Goal: Find specific page/section: Find specific page/section

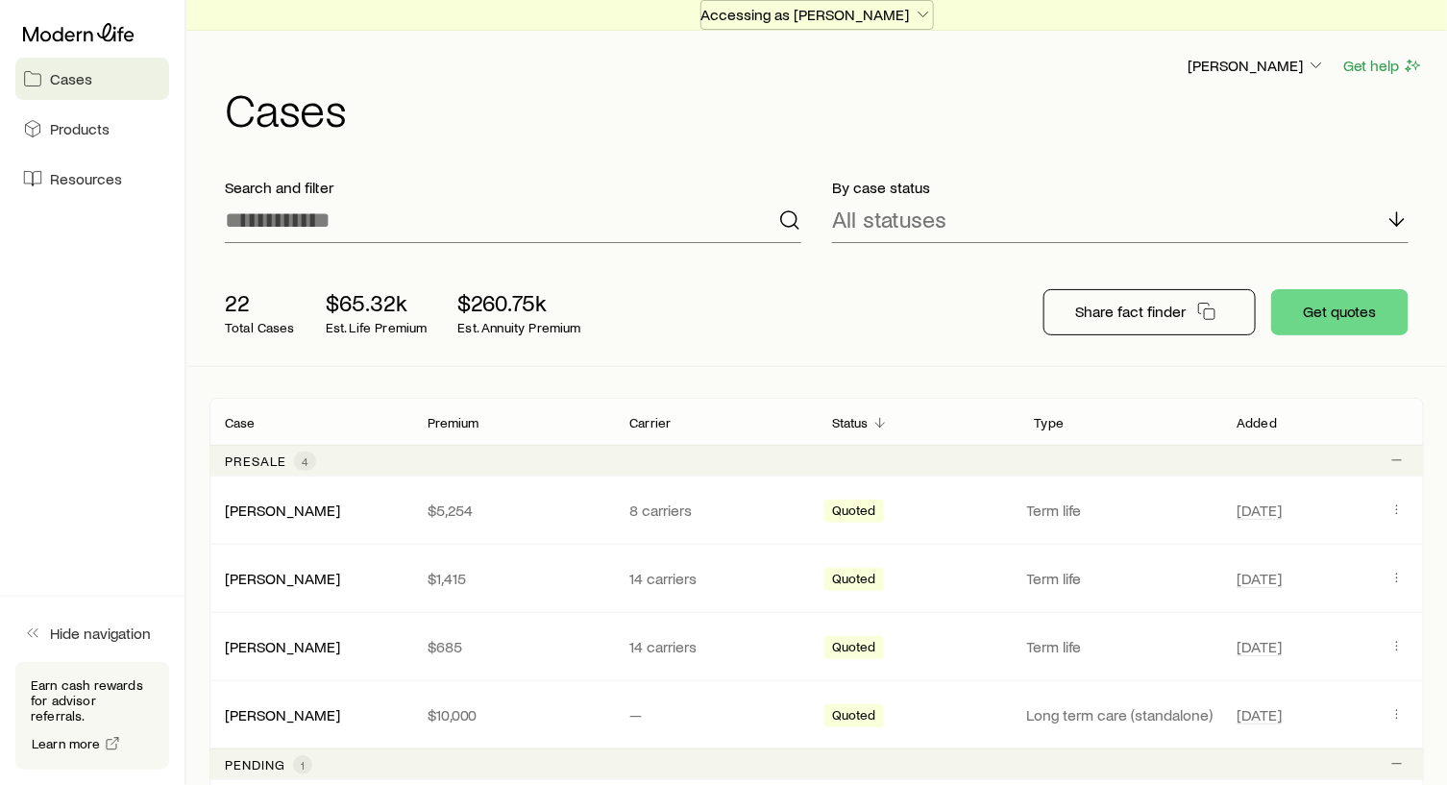
click at [920, 10] on icon "button" at bounding box center [923, 14] width 19 height 19
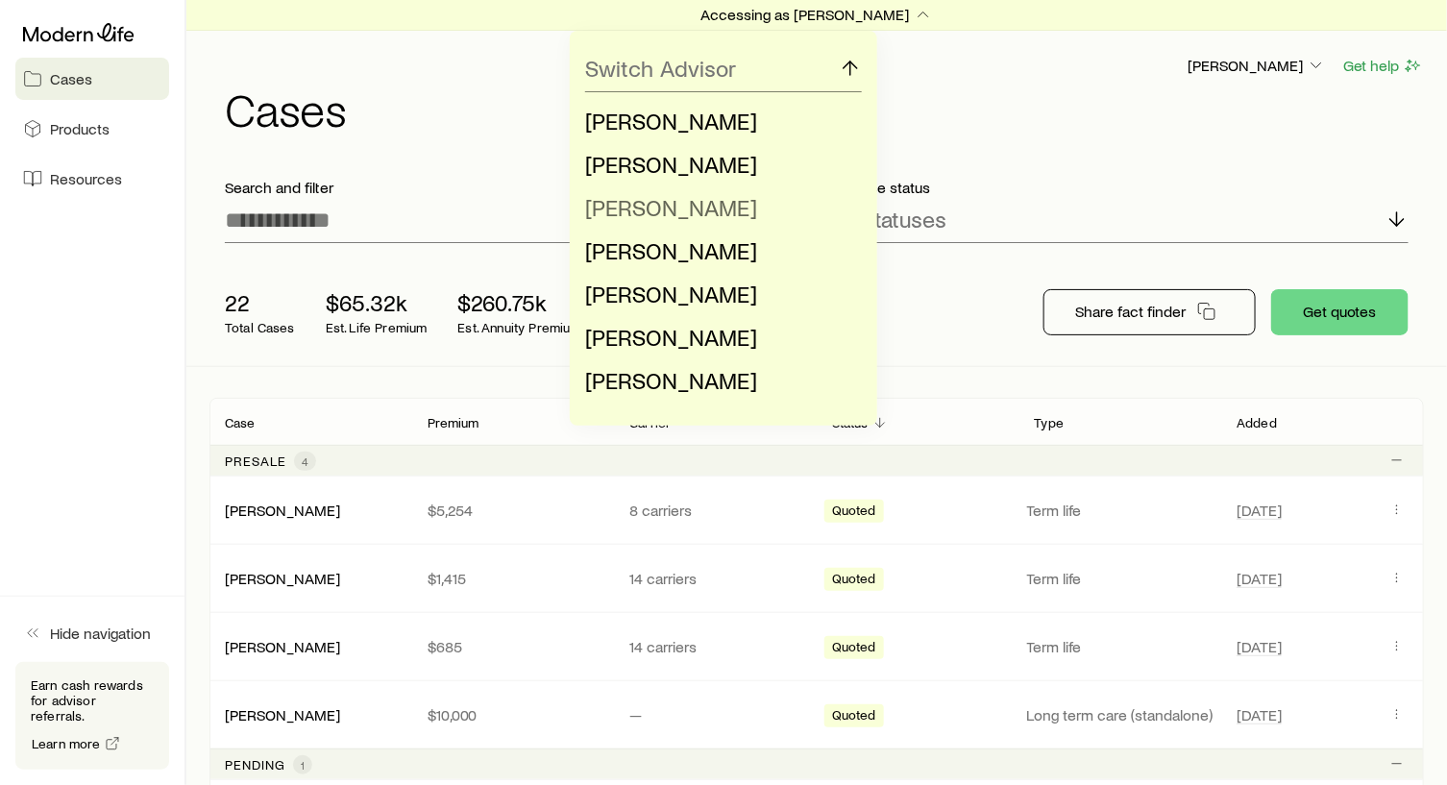
click at [657, 216] on span "[PERSON_NAME]" at bounding box center [671, 207] width 172 height 28
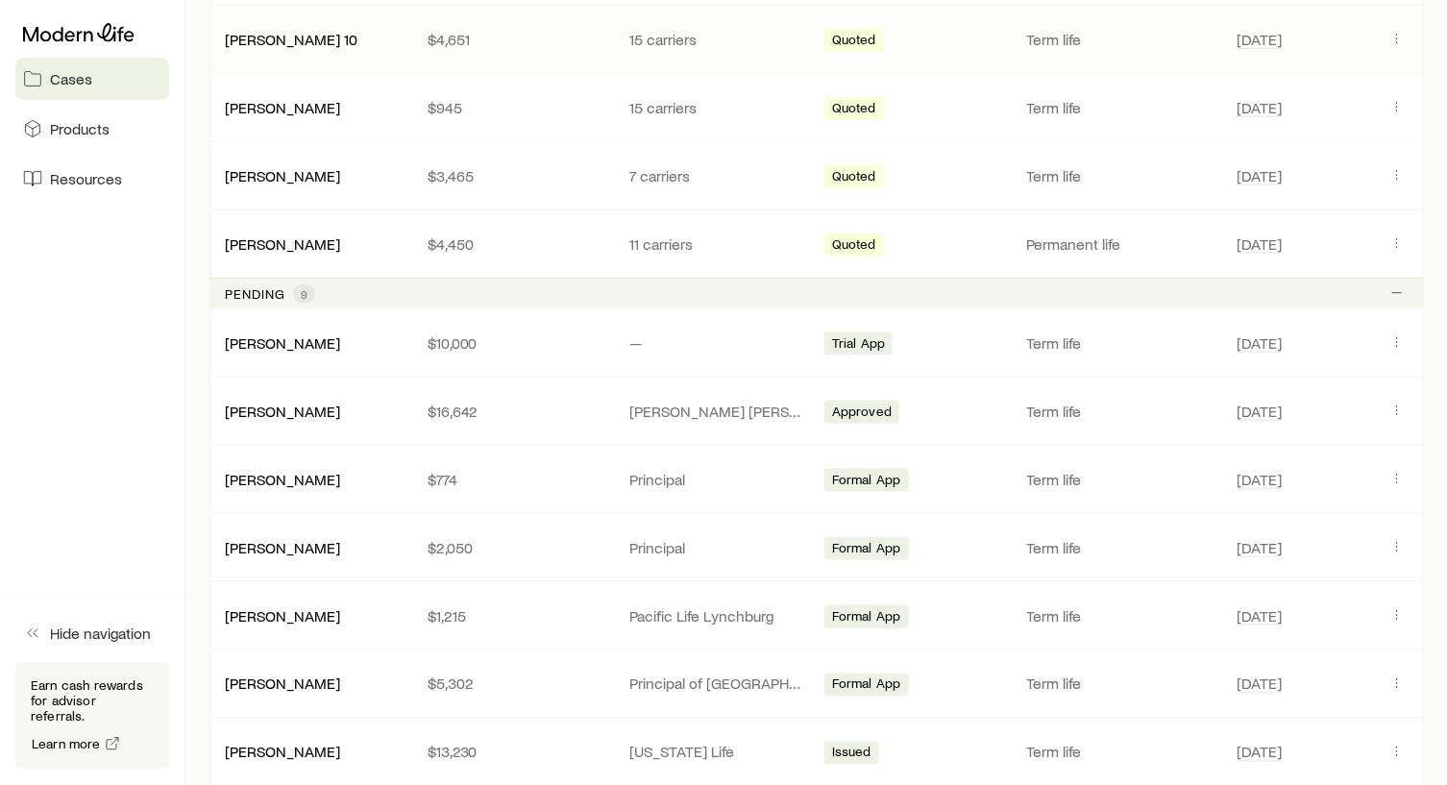
scroll to position [769, 0]
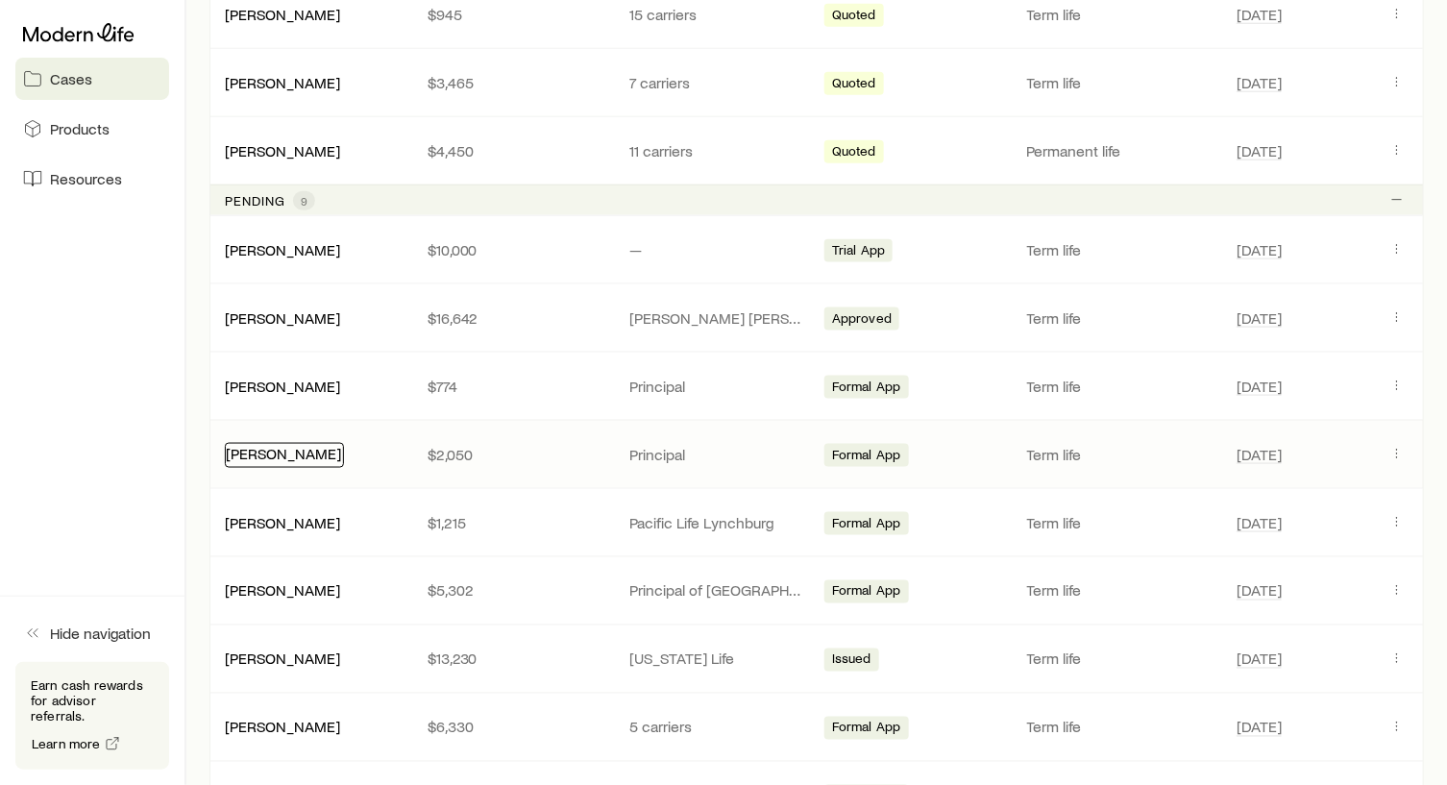
click at [261, 448] on link "[PERSON_NAME]" at bounding box center [283, 453] width 115 height 18
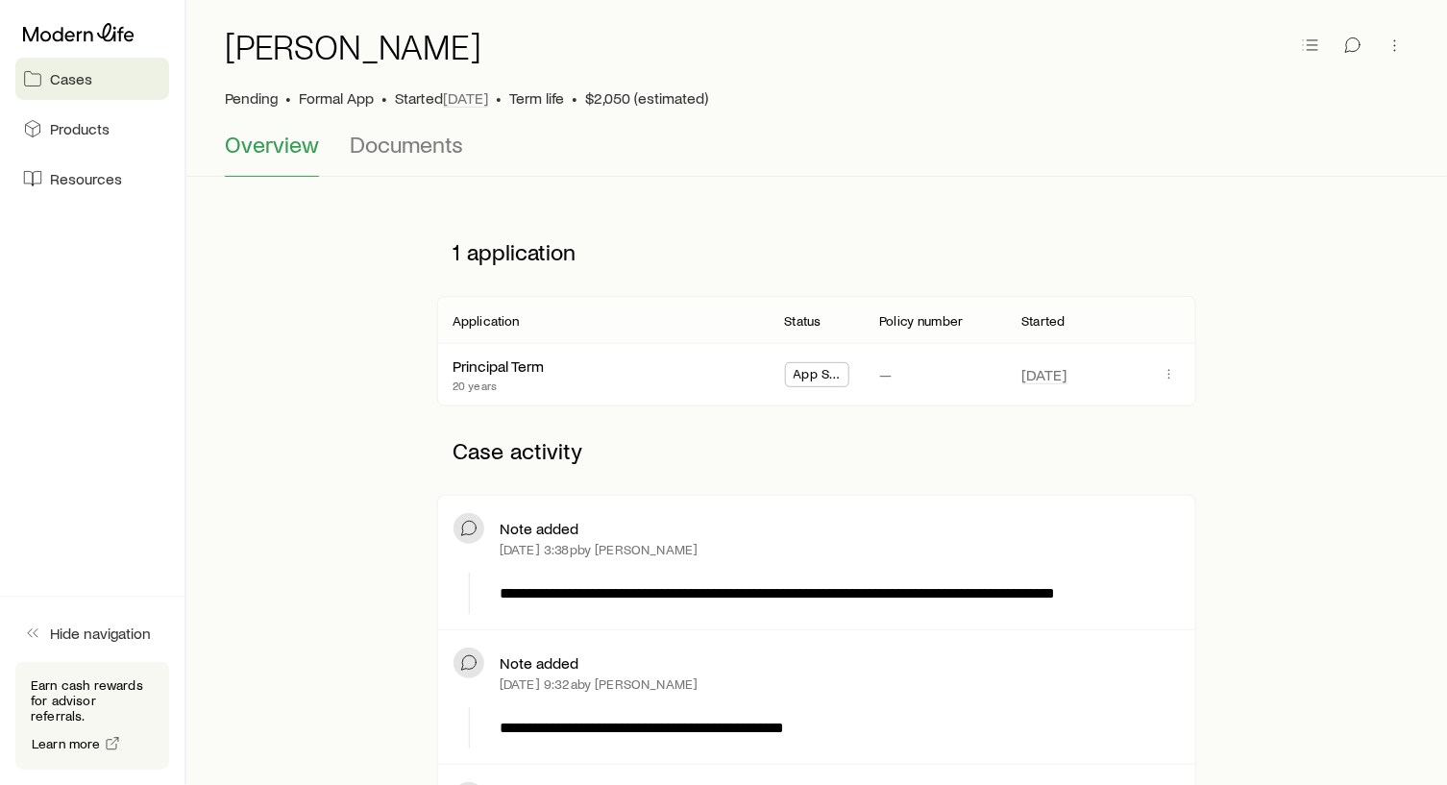
scroll to position [288, 0]
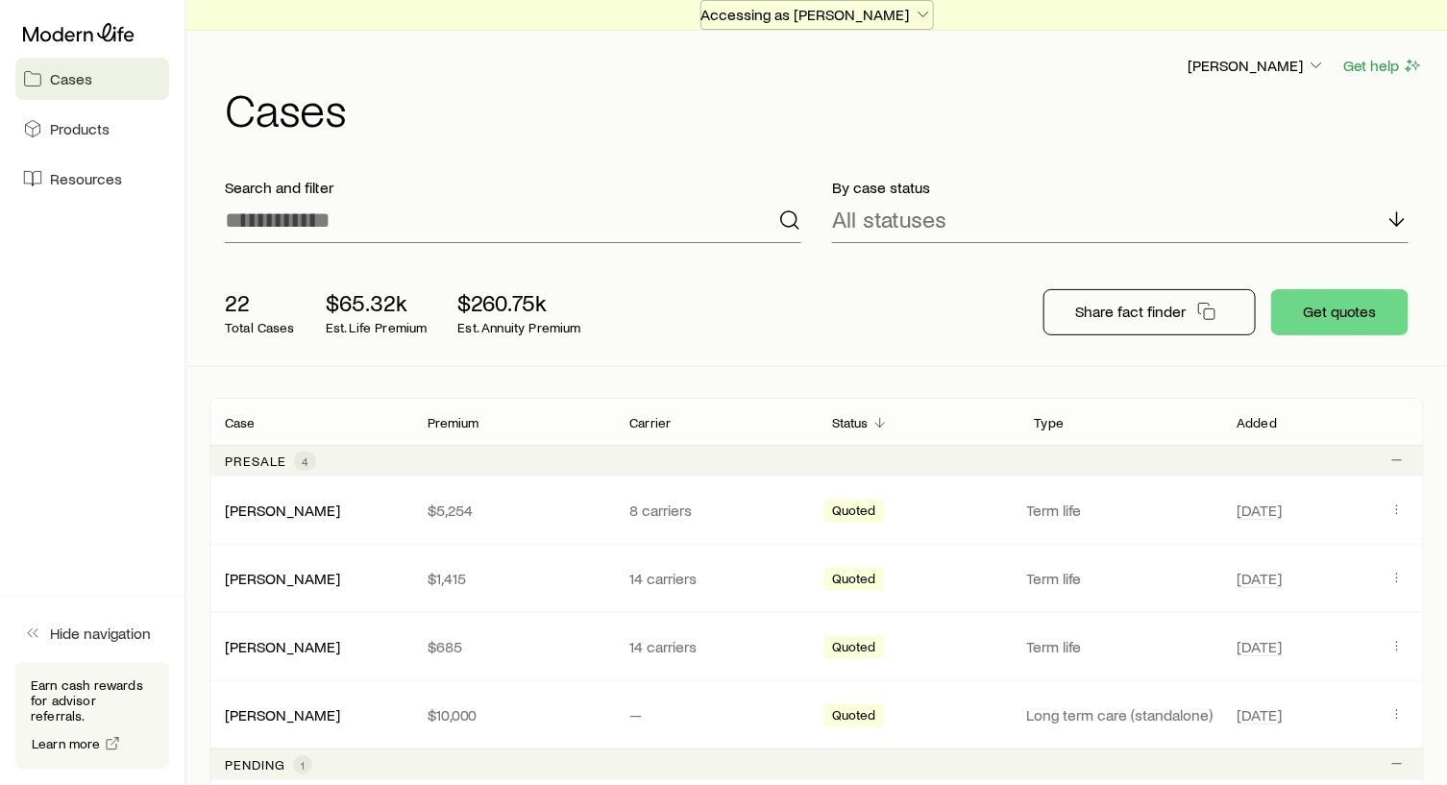
click at [914, 10] on icon "button" at bounding box center [923, 14] width 19 height 19
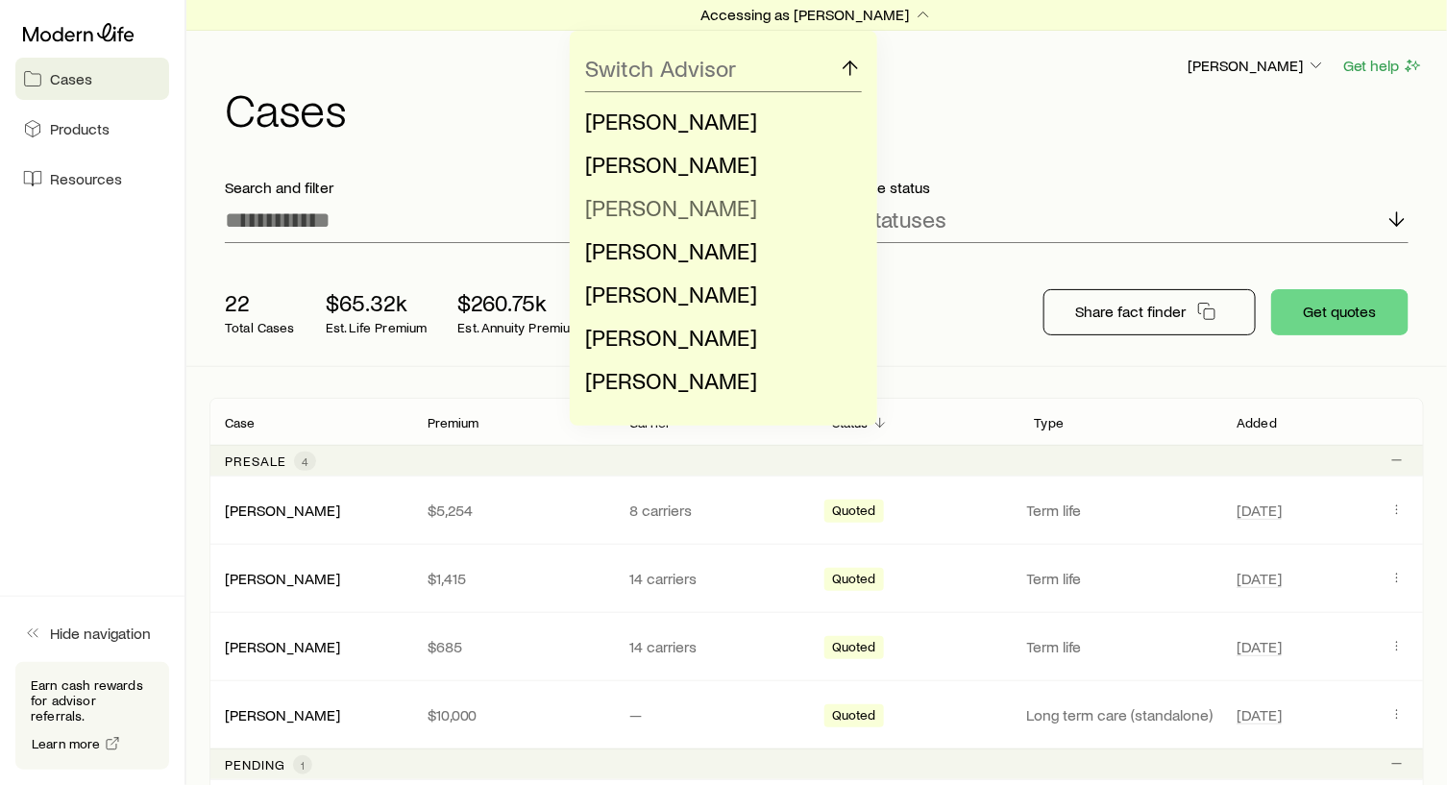
click at [671, 207] on span "[PERSON_NAME]" at bounding box center [671, 207] width 172 height 28
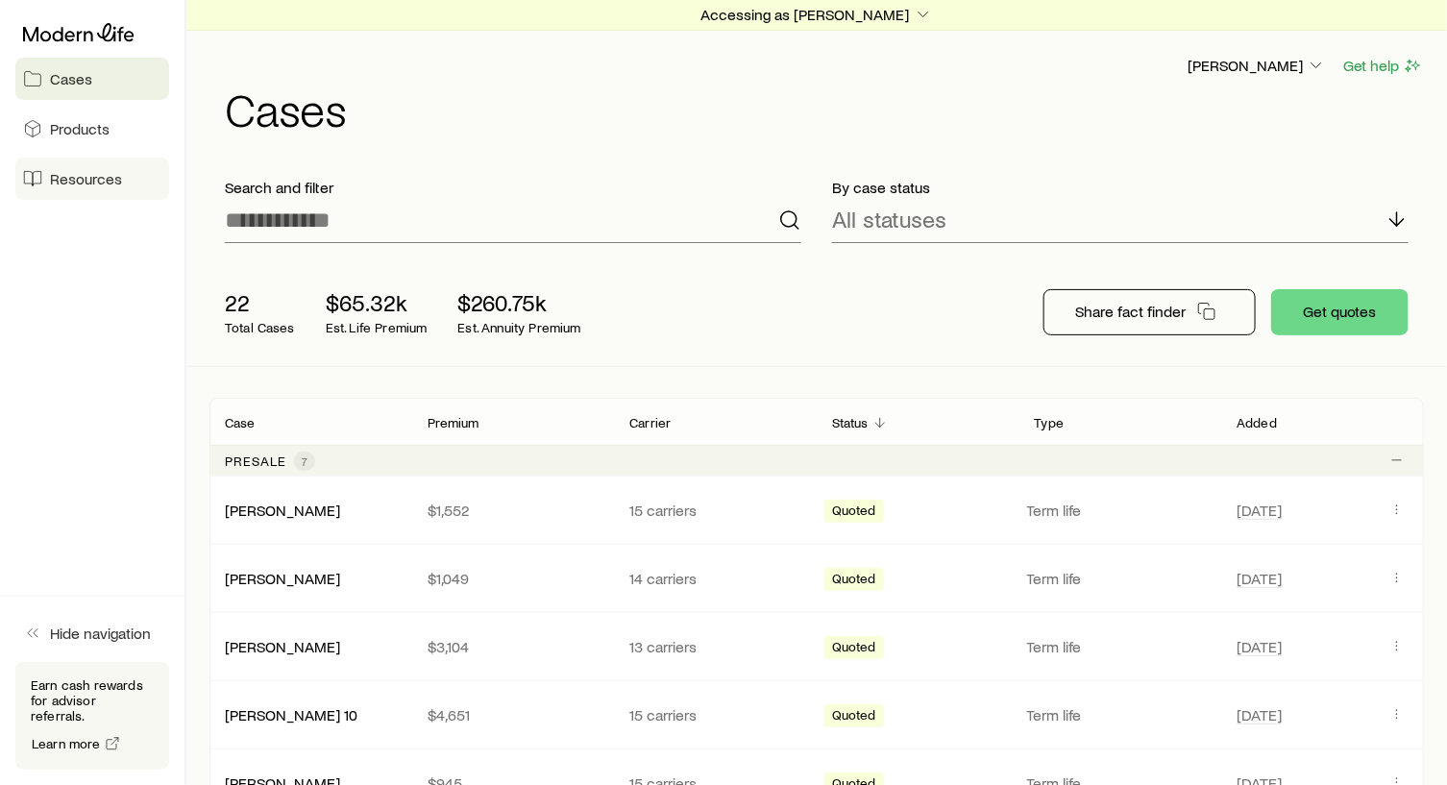
click at [85, 182] on span "Resources" at bounding box center [86, 178] width 72 height 19
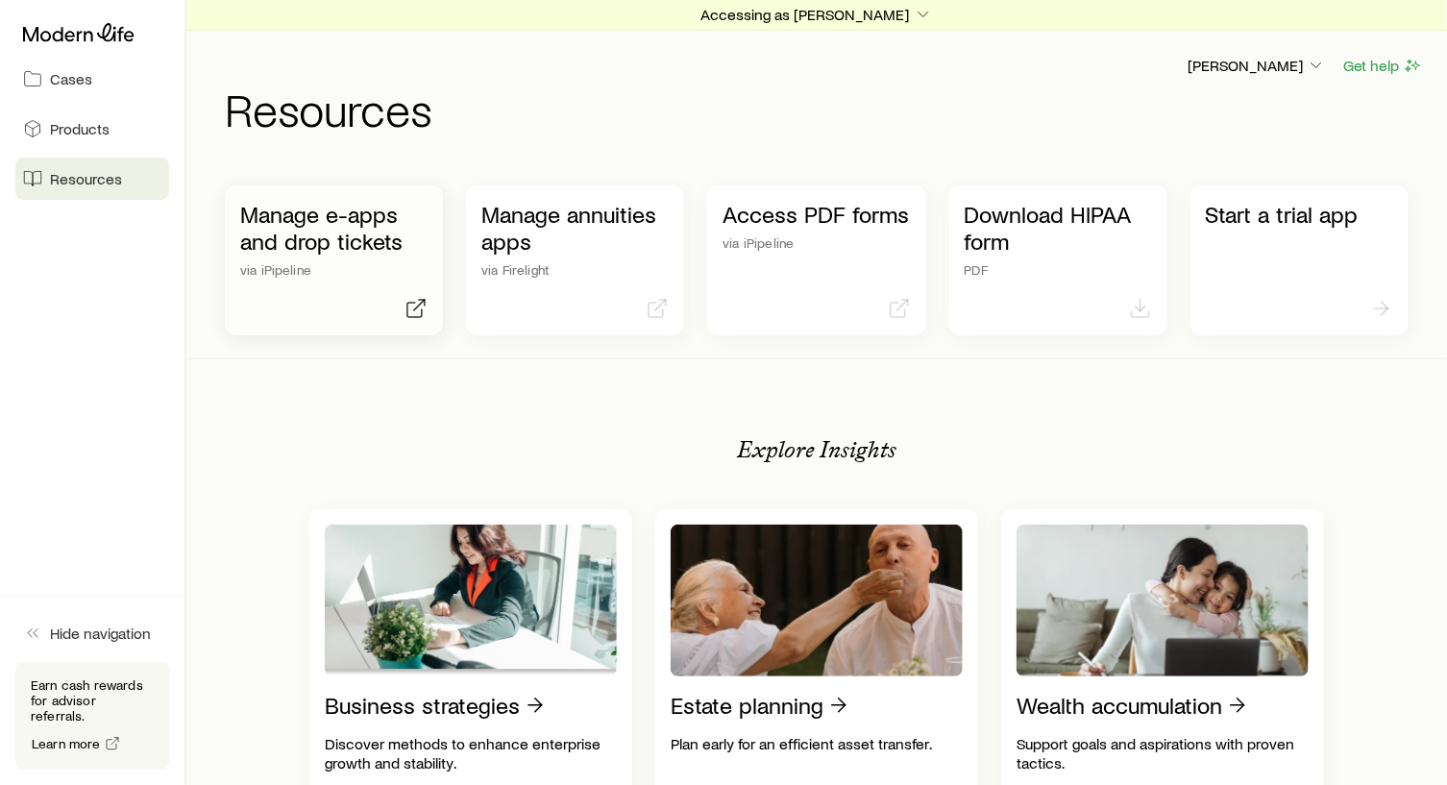
click at [328, 210] on p "Manage e-apps and drop tickets" at bounding box center [333, 228] width 187 height 54
click at [287, 226] on p "Manage e-apps and drop tickets" at bounding box center [333, 228] width 187 height 54
